Goal: Information Seeking & Learning: Learn about a topic

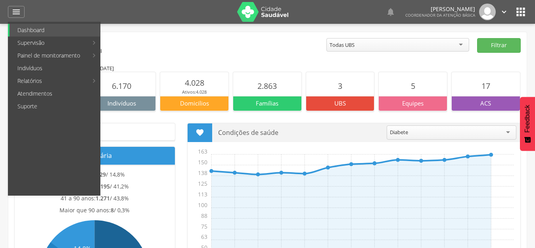
drag, startPoint x: 234, startPoint y: 41, endPoint x: 244, endPoint y: 48, distance: 12.5
click at [234, 41] on link "Colo de Útero e Mama" at bounding box center [236, 42] width 89 height 13
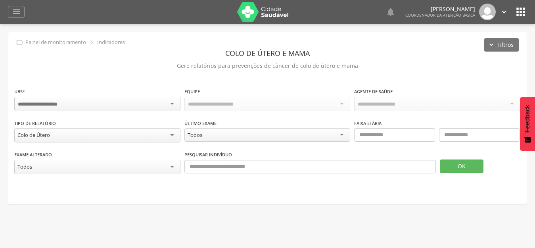
click at [66, 102] on input "select-one" at bounding box center [44, 104] width 52 height 7
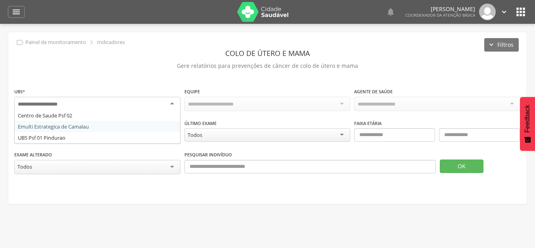
drag, startPoint x: 68, startPoint y: 127, endPoint x: 72, endPoint y: 133, distance: 7.7
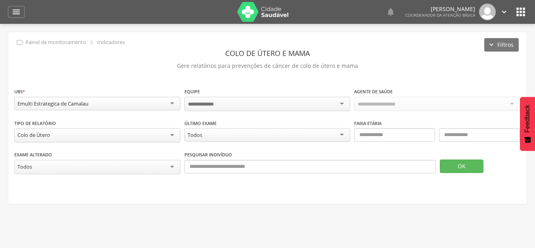
drag, startPoint x: 52, startPoint y: 135, endPoint x: 61, endPoint y: 136, distance: 9.9
click at [52, 135] on div "Colo de Útero" at bounding box center [97, 135] width 166 height 14
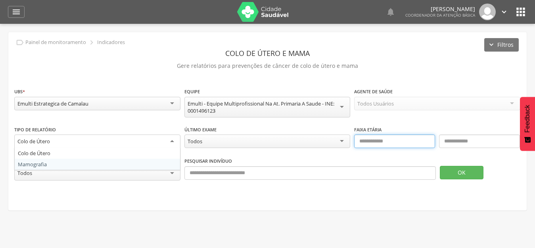
click at [373, 142] on input "text" at bounding box center [394, 140] width 81 height 13
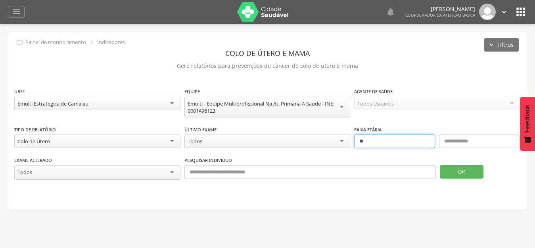
type input "**"
click at [480, 145] on input "text" at bounding box center [479, 140] width 81 height 13
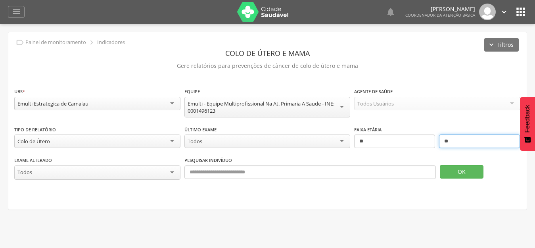
type input "**"
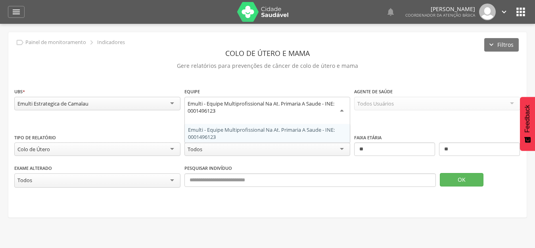
click at [236, 109] on div "Emulti - Equipe Multiprofissional Na At. Primaria A Saude - INE: 0001496123" at bounding box center [268, 107] width 160 height 14
click at [130, 105] on div "Emulti Estrategica de Camalau" at bounding box center [97, 103] width 166 height 13
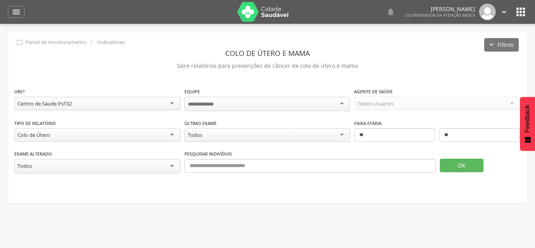
click at [285, 101] on div at bounding box center [267, 104] width 166 height 14
drag, startPoint x: 373, startPoint y: 108, endPoint x: 389, endPoint y: 106, distance: 16.4
click at [389, 106] on div "Todos Usuários" at bounding box center [375, 103] width 36 height 7
click at [457, 161] on button "OK" at bounding box center [462, 164] width 44 height 13
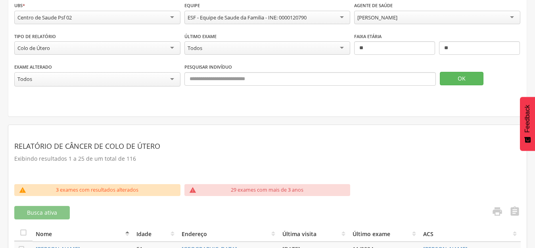
scroll to position [159, 0]
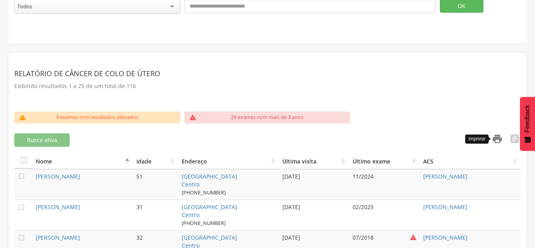
click at [498, 141] on icon "" at bounding box center [497, 138] width 11 height 11
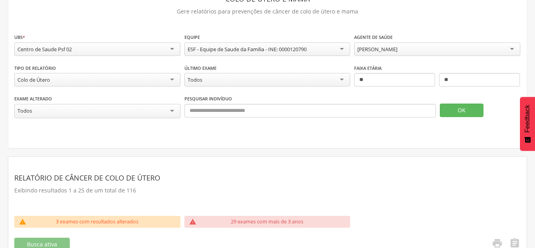
scroll to position [0, 0]
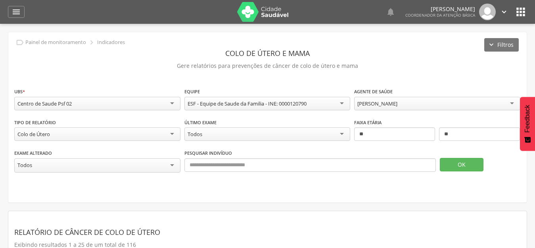
click at [528, 17] on header " Dashboard Supervisão Produtividade Mapa da cidade Ranking App desatualizado Ú…" at bounding box center [267, 12] width 535 height 24
drag, startPoint x: 522, startPoint y: 15, endPoint x: 513, endPoint y: 21, distance: 11.0
click at [522, 15] on icon "" at bounding box center [521, 12] width 13 height 13
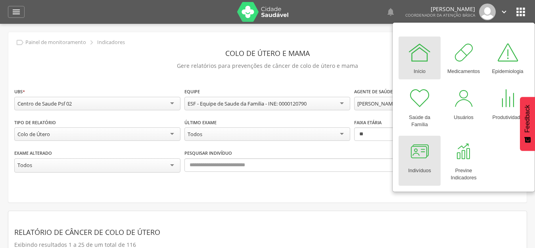
click at [423, 159] on div at bounding box center [420, 152] width 24 height 24
